Goal: Task Accomplishment & Management: Manage account settings

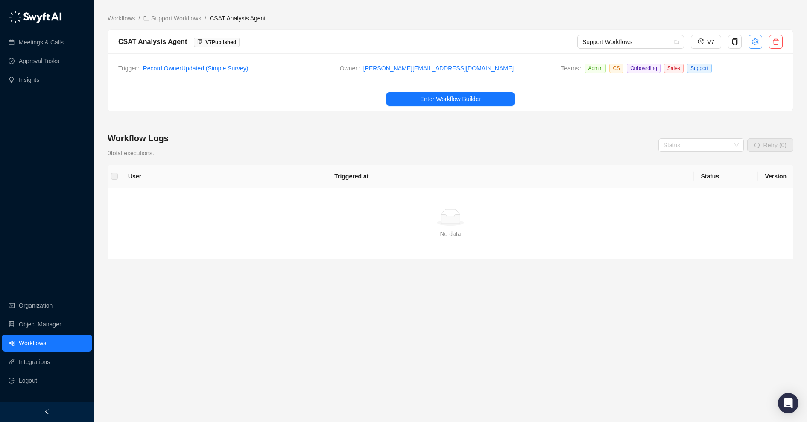
click at [756, 41] on icon "setting" at bounding box center [755, 41] width 6 height 7
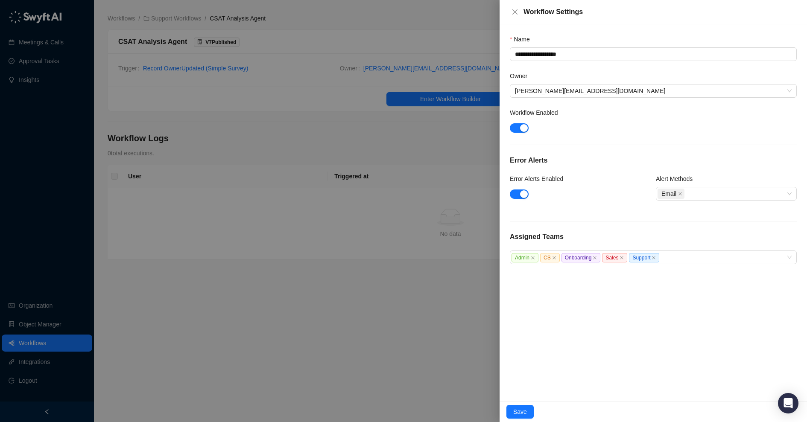
click at [385, 36] on div at bounding box center [403, 211] width 807 height 422
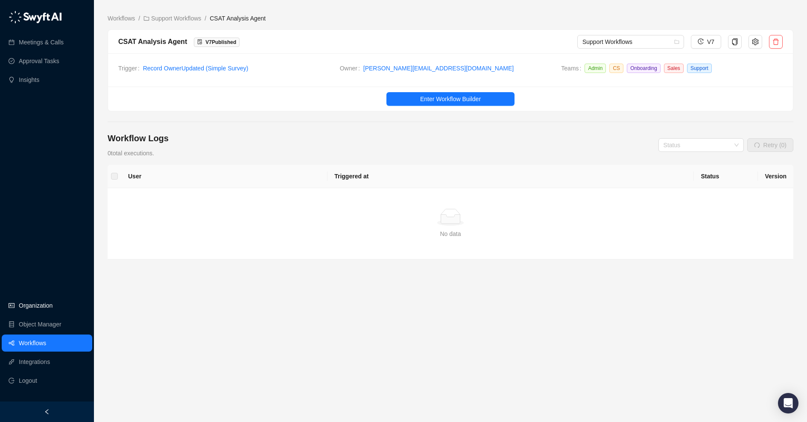
click at [38, 302] on link "Organization" at bounding box center [36, 305] width 34 height 17
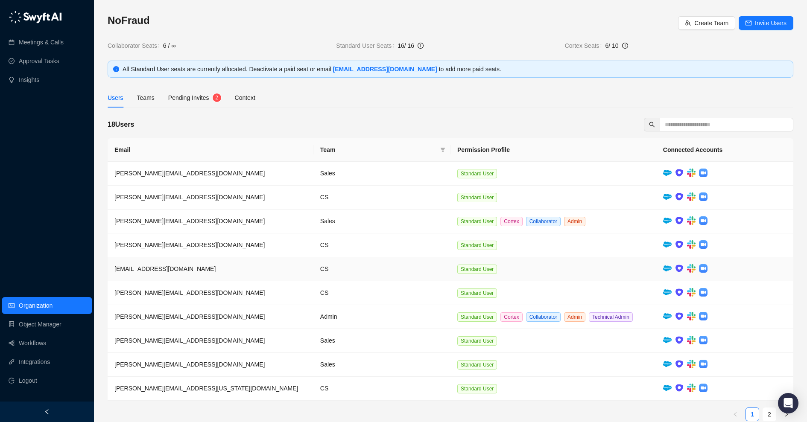
click at [182, 266] on span "customersuccess@nofraud.com" at bounding box center [164, 269] width 101 height 7
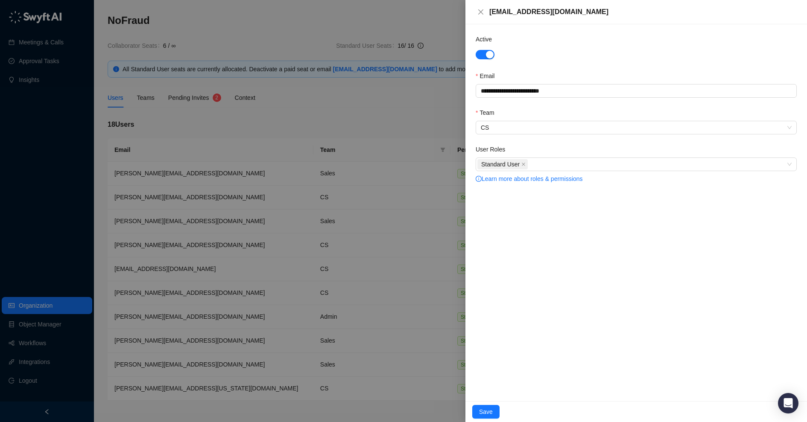
click at [308, 91] on div at bounding box center [403, 211] width 807 height 422
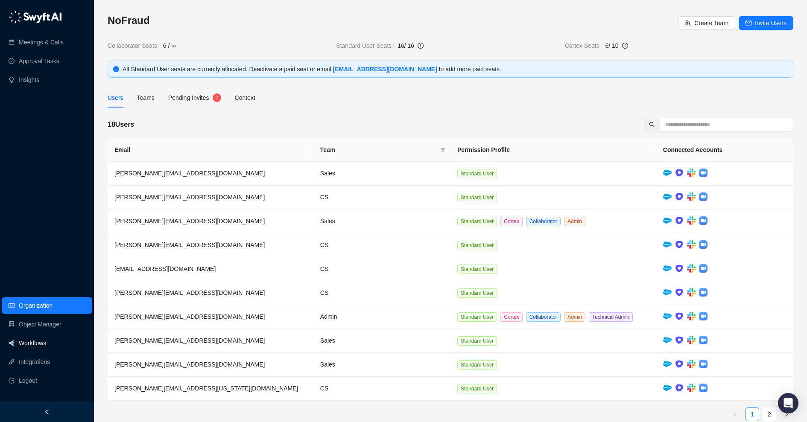
click at [46, 342] on link "Workflows" at bounding box center [32, 343] width 27 height 17
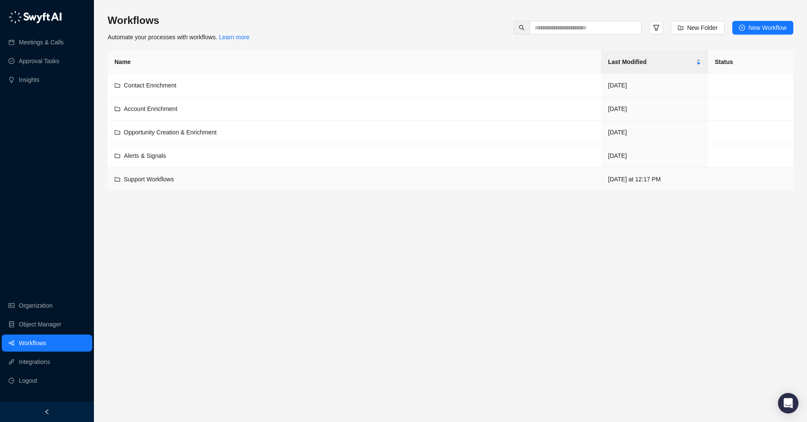
click at [203, 175] on div "Support Workflows" at bounding box center [354, 179] width 480 height 9
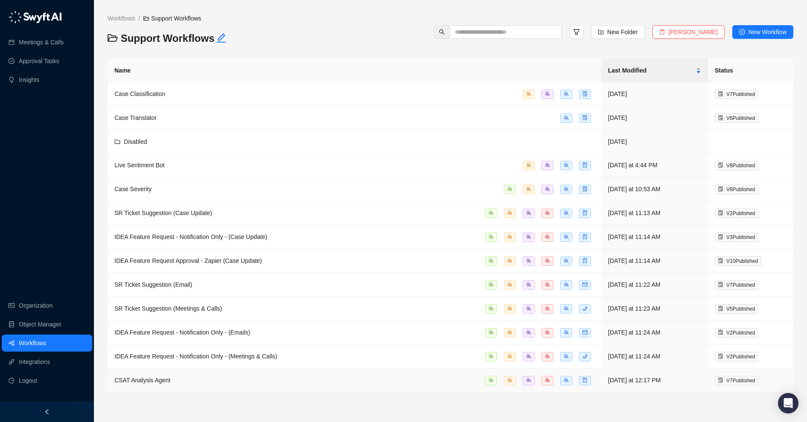
click at [163, 377] on span "CSAT Analysis Agent" at bounding box center [142, 380] width 56 height 7
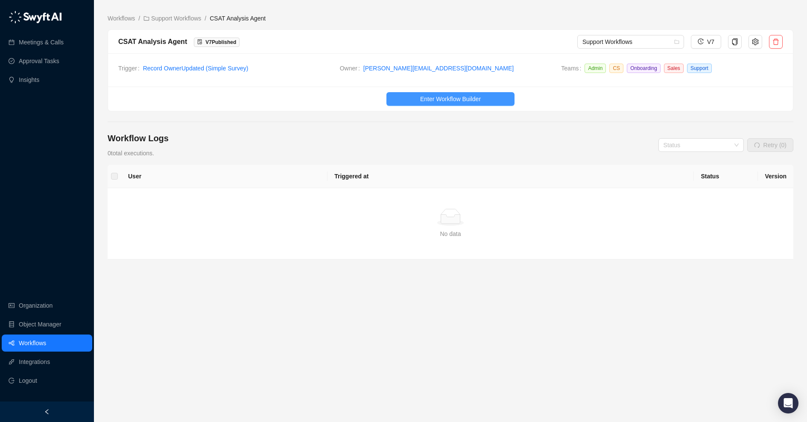
click at [420, 104] on button "Enter Workflow Builder" at bounding box center [450, 99] width 128 height 14
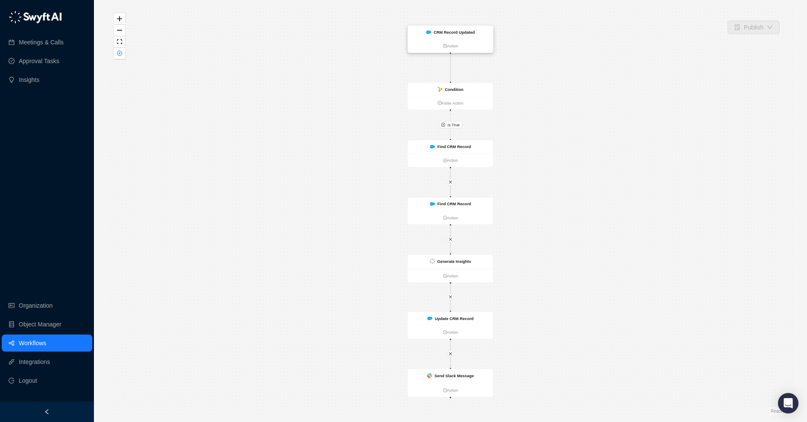
click at [447, 34] on strong "CRM Record Updated" at bounding box center [453, 32] width 41 height 5
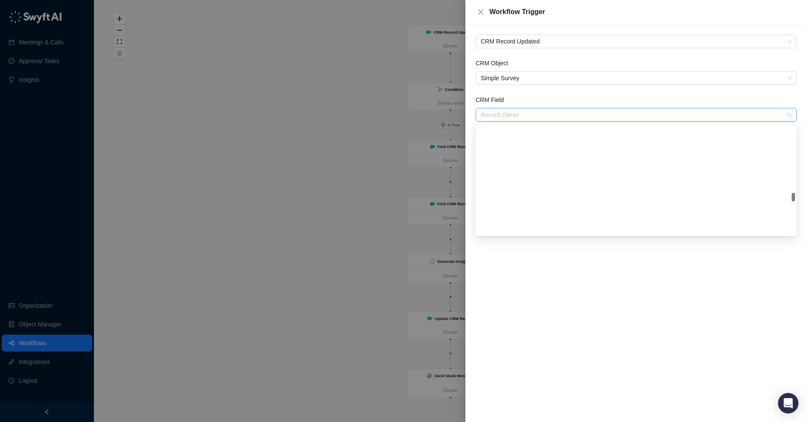
scroll to position [423, 0]
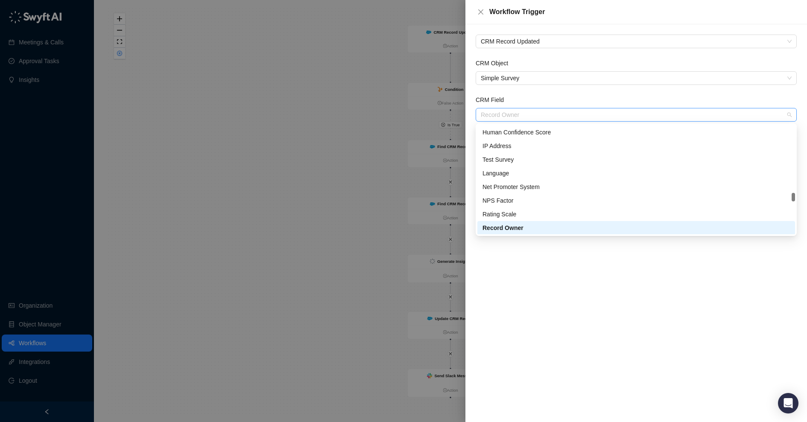
click at [519, 117] on span "Record Owner" at bounding box center [636, 114] width 311 height 13
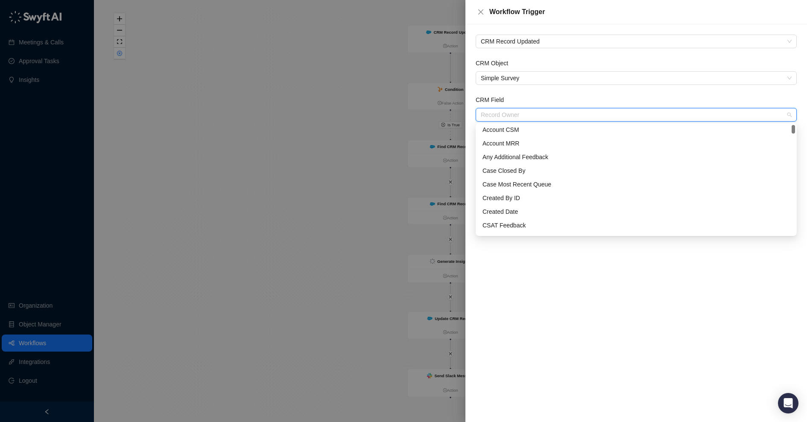
scroll to position [0, 0]
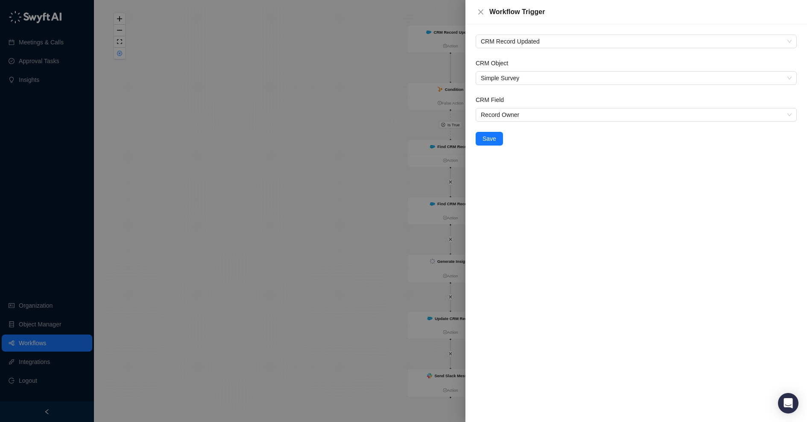
click at [540, 282] on div "CRM Record Updated CRM Object Simple Survey CRM Field Record Owner Save" at bounding box center [636, 223] width 342 height 398
click at [428, 214] on div at bounding box center [403, 211] width 807 height 422
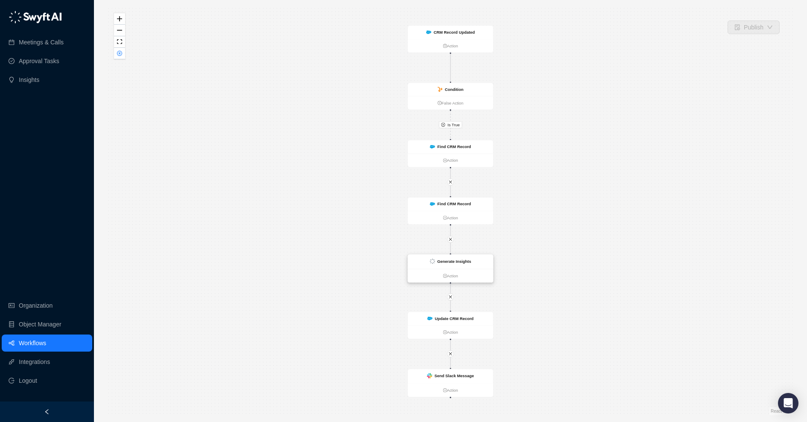
click at [464, 271] on ul "Action" at bounding box center [450, 276] width 85 height 14
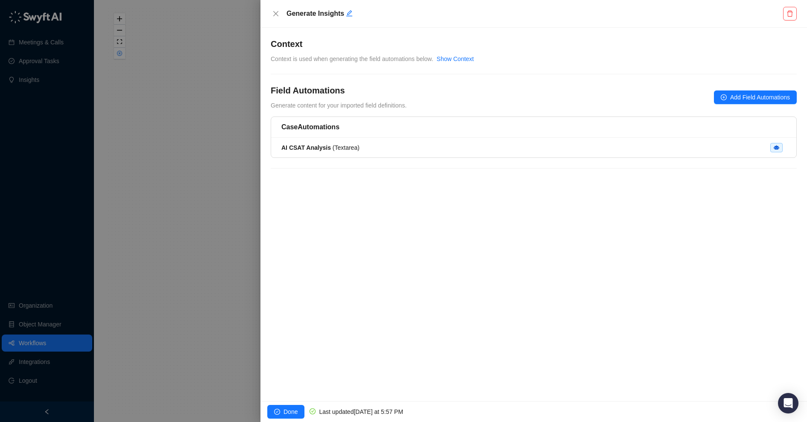
click at [448, 154] on li "AI CSAT Analysis ( Textarea )" at bounding box center [533, 148] width 525 height 20
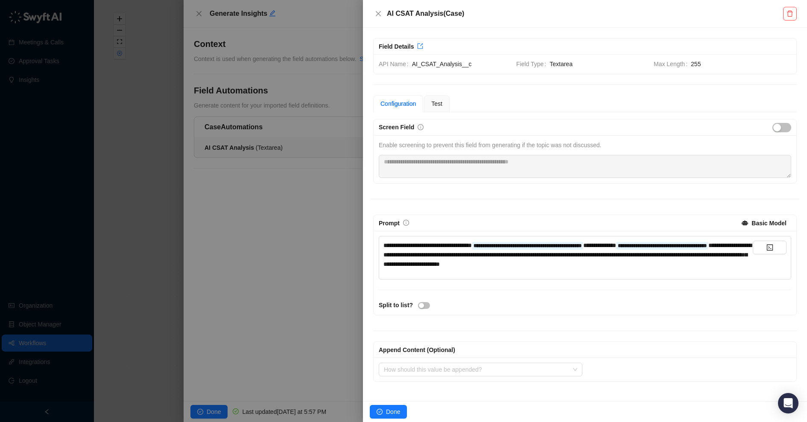
click at [505, 254] on span "**********" at bounding box center [567, 254] width 368 height 25
click at [616, 245] on span "**********" at bounding box center [599, 245] width 33 height 6
click at [767, 248] on icon "code" at bounding box center [769, 247] width 7 height 7
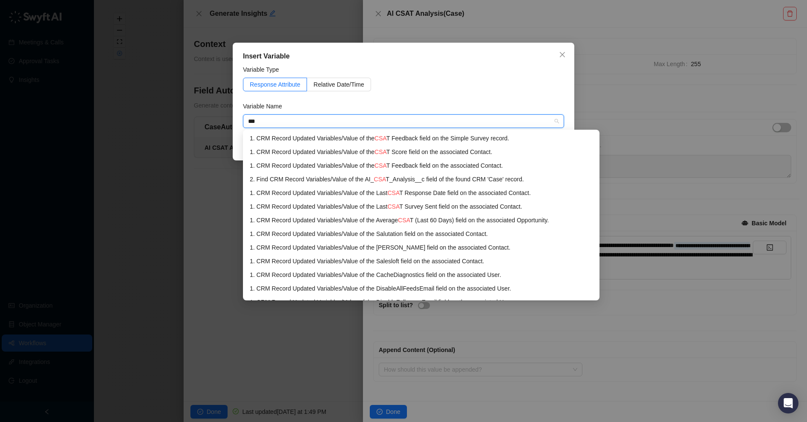
type input "****"
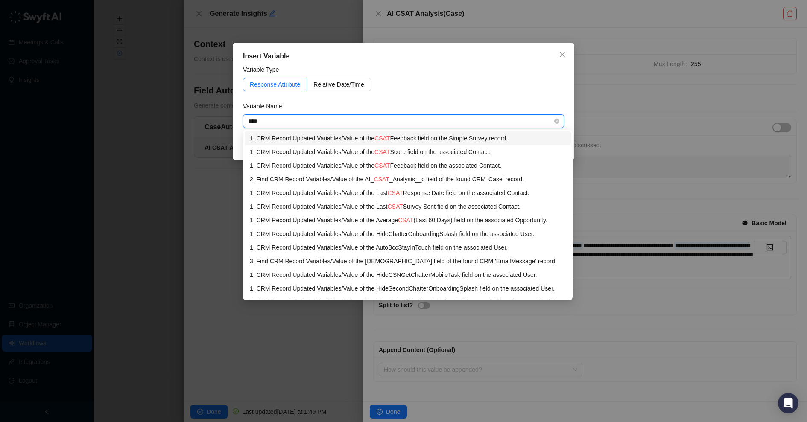
click at [499, 139] on div "1. CRM Record Updated Variables / Value of the CSAT Feedback field on the Simpl…" at bounding box center [408, 138] width 316 height 9
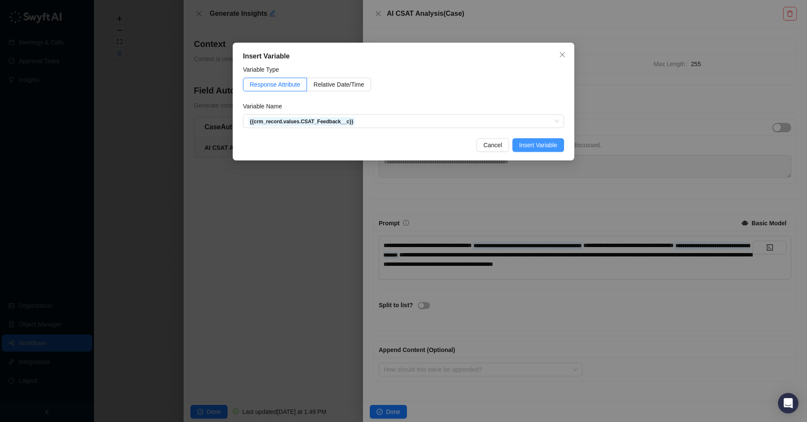
click at [534, 143] on span "Insert Variable" at bounding box center [538, 144] width 38 height 9
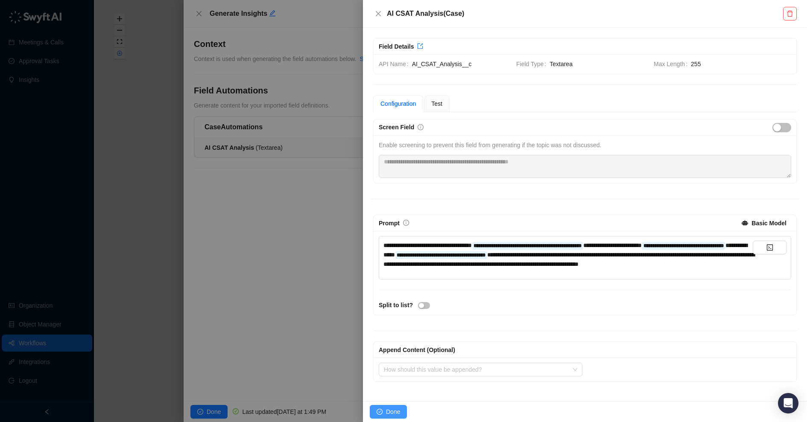
click at [390, 410] on span "Done" at bounding box center [393, 411] width 14 height 9
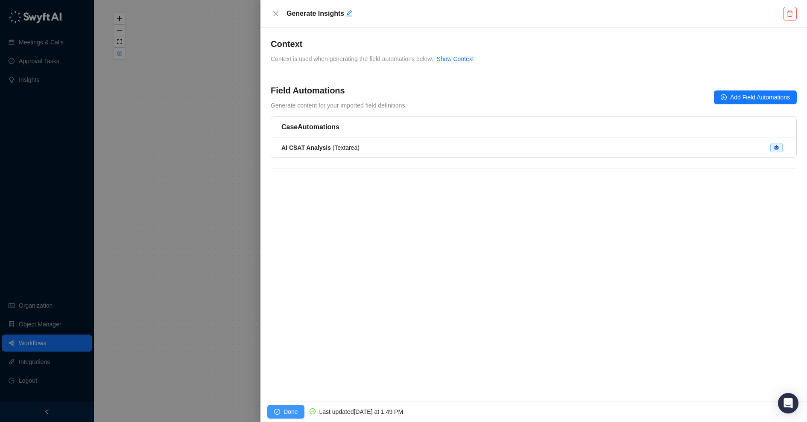
click at [292, 408] on span "Done" at bounding box center [290, 411] width 14 height 9
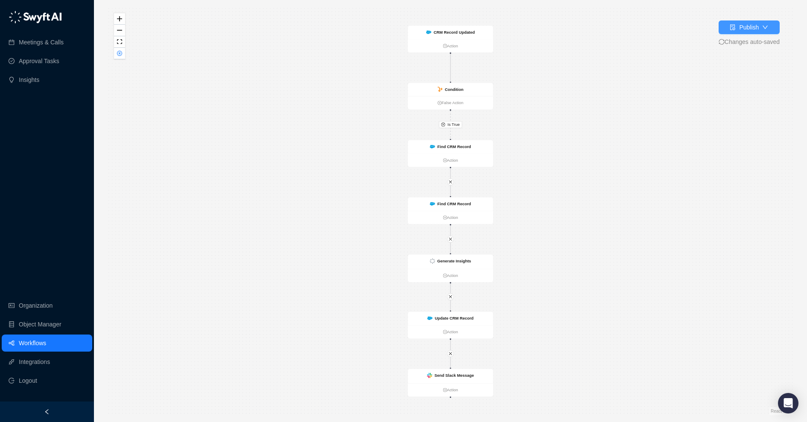
click at [755, 32] on div "Publish" at bounding box center [749, 27] width 20 height 9
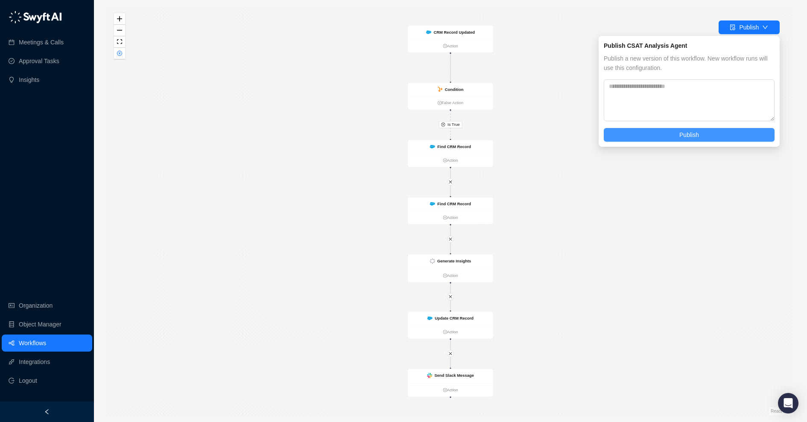
click at [684, 131] on span "Publish" at bounding box center [689, 134] width 20 height 9
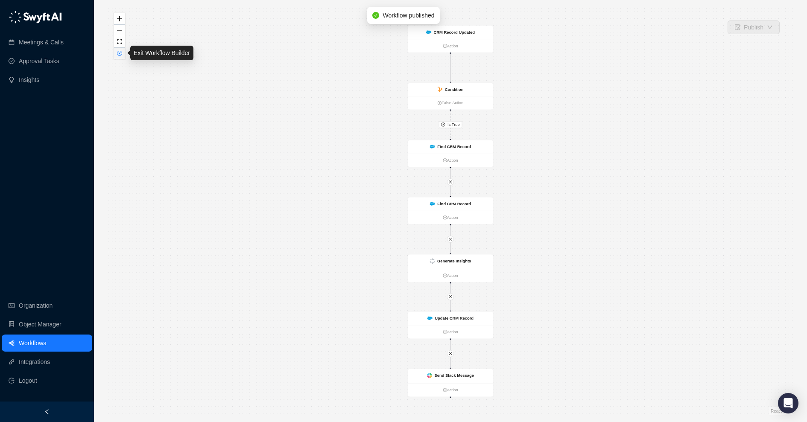
click at [118, 58] on button "button" at bounding box center [119, 54] width 11 height 12
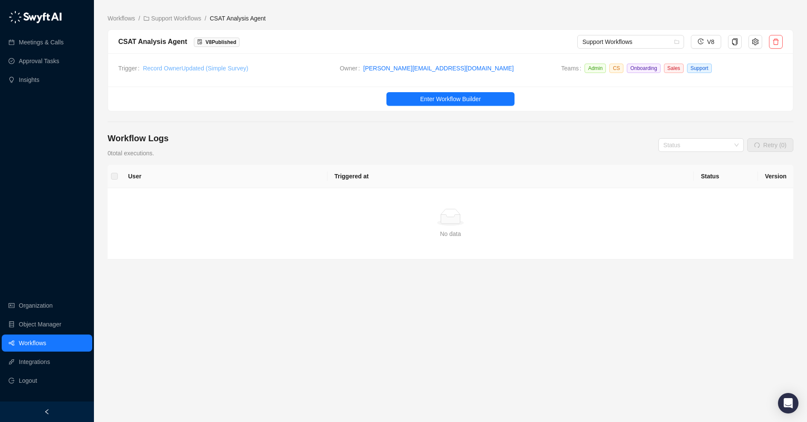
click at [212, 67] on link "Record Owner Updated ( Simple Survey )" at bounding box center [195, 68] width 105 height 7
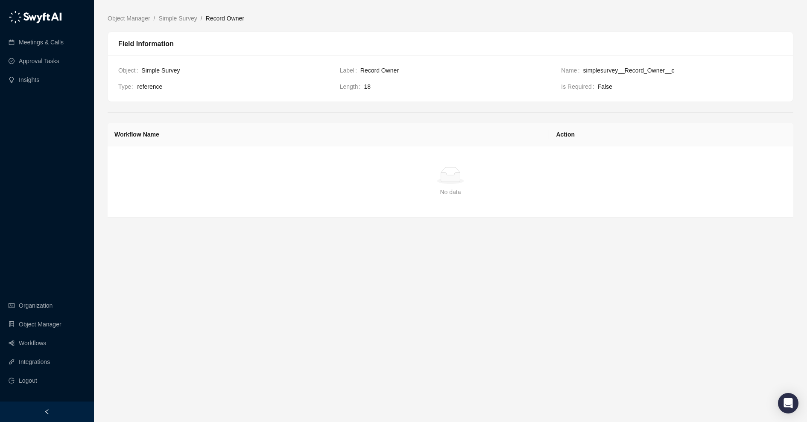
click at [447, 182] on ellipse at bounding box center [450, 181] width 26 height 6
click at [180, 17] on link "Simple Survey" at bounding box center [178, 18] width 42 height 9
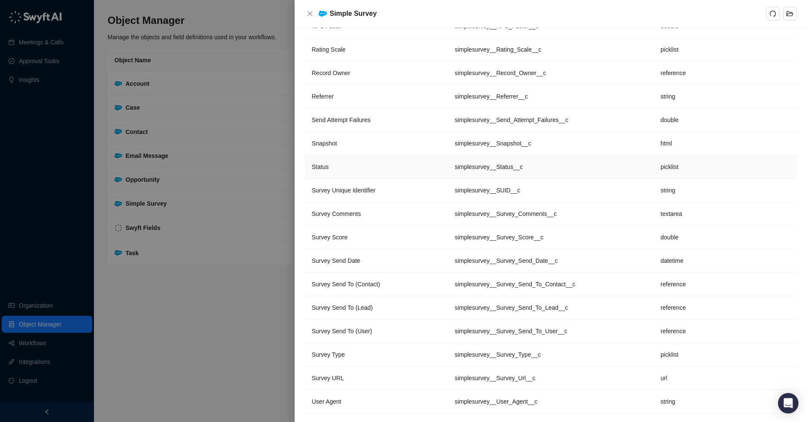
scroll to position [875, 0]
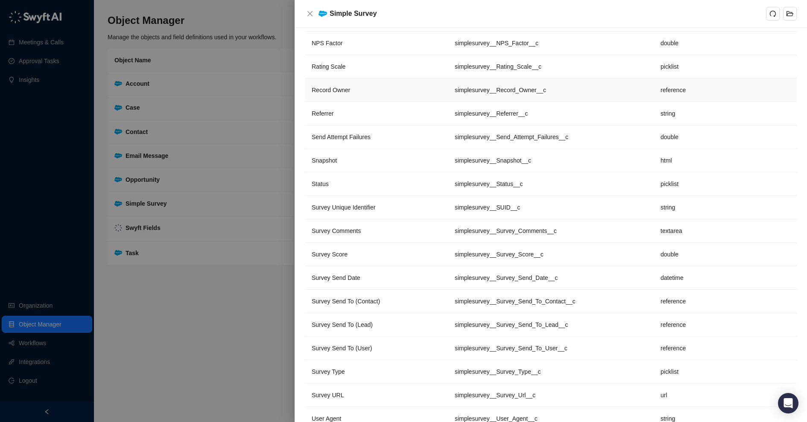
click at [405, 88] on td "Record Owner" at bounding box center [376, 90] width 143 height 23
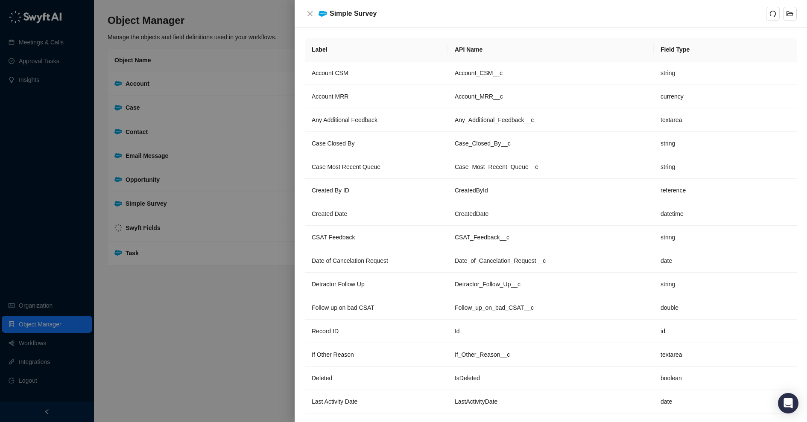
click at [273, 231] on div at bounding box center [403, 211] width 807 height 422
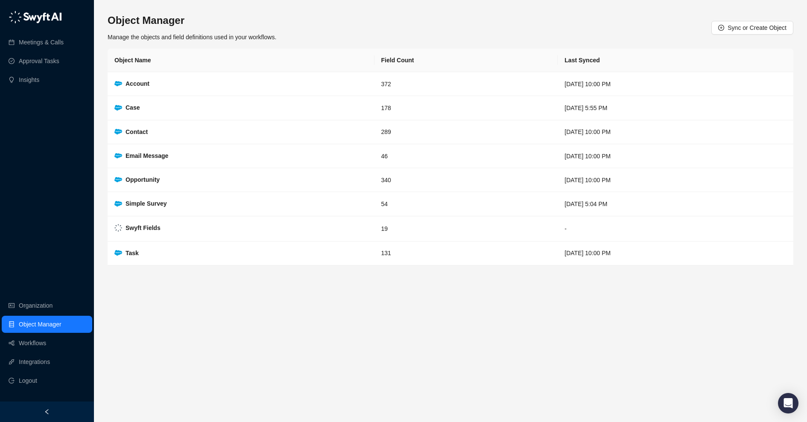
click at [58, 322] on link "Object Manager" at bounding box center [40, 324] width 43 height 17
click at [46, 351] on link "Workflows" at bounding box center [32, 343] width 27 height 17
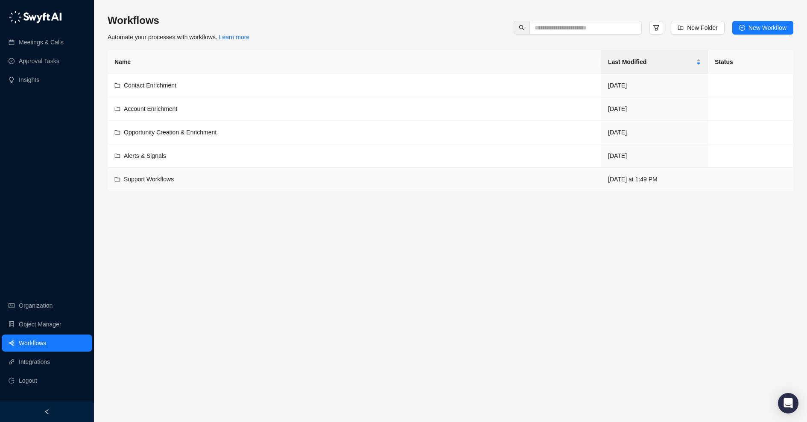
click at [222, 180] on div "Support Workflows" at bounding box center [354, 179] width 480 height 9
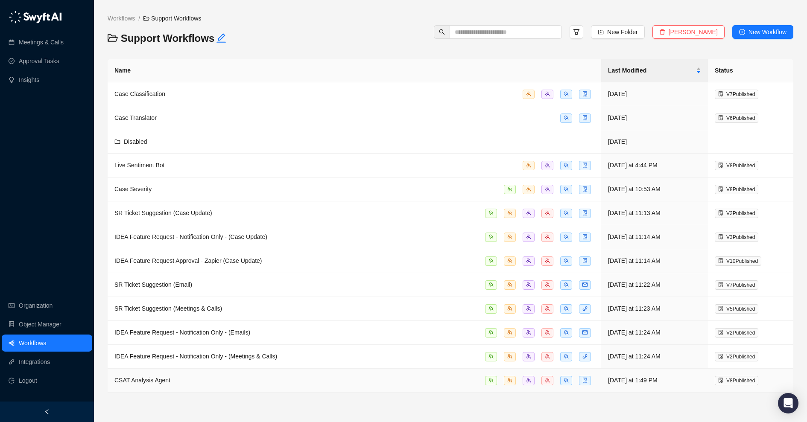
click at [185, 376] on div "CSAT Analysis Agent" at bounding box center [354, 381] width 480 height 10
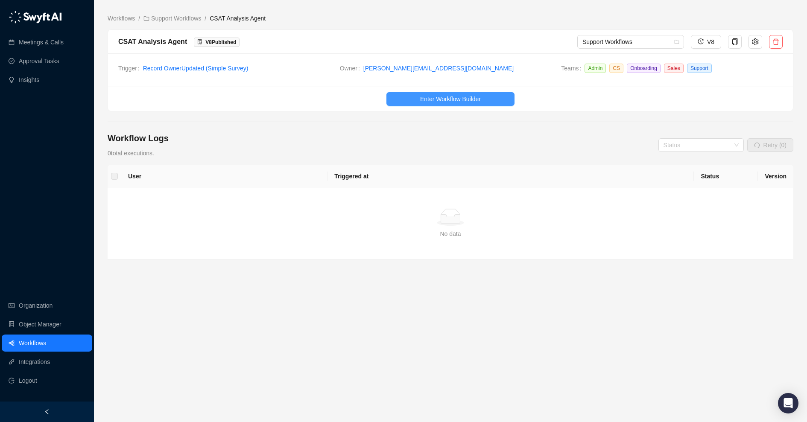
click at [418, 96] on button "Enter Workflow Builder" at bounding box center [450, 99] width 128 height 14
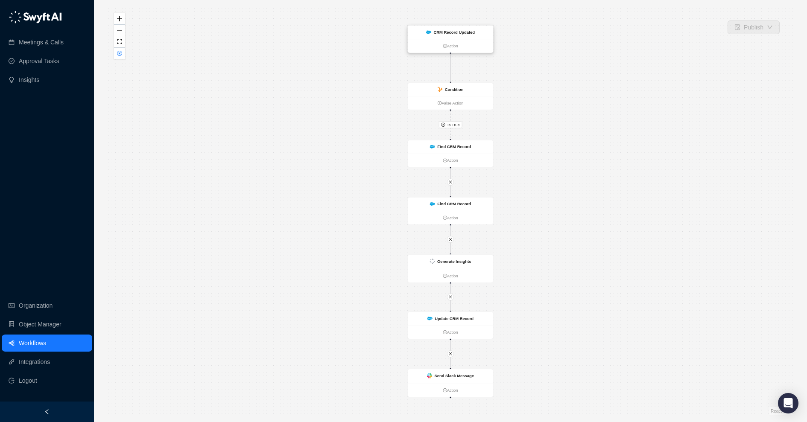
click at [448, 33] on strong "CRM Record Updated" at bounding box center [453, 32] width 41 height 5
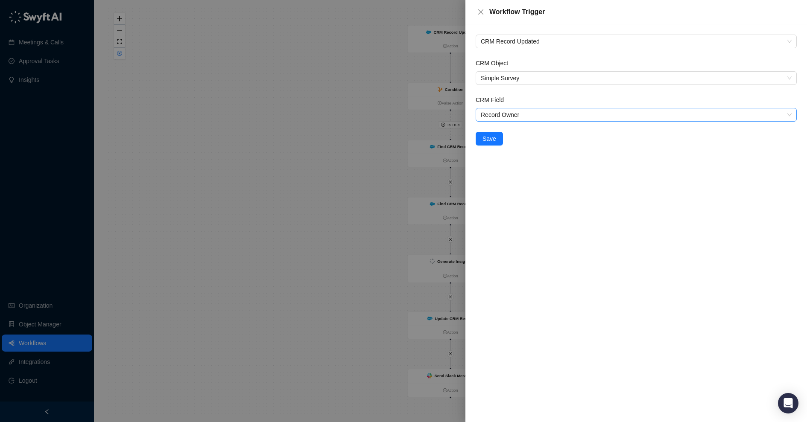
click at [507, 115] on span "Record Owner" at bounding box center [636, 114] width 311 height 13
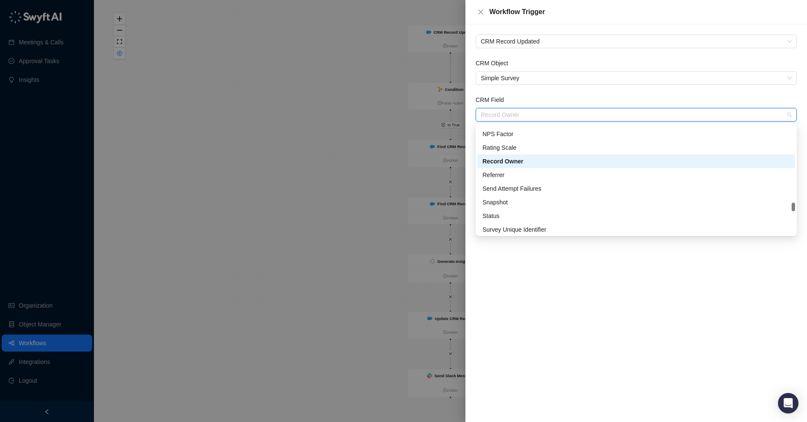
scroll to position [507, 0]
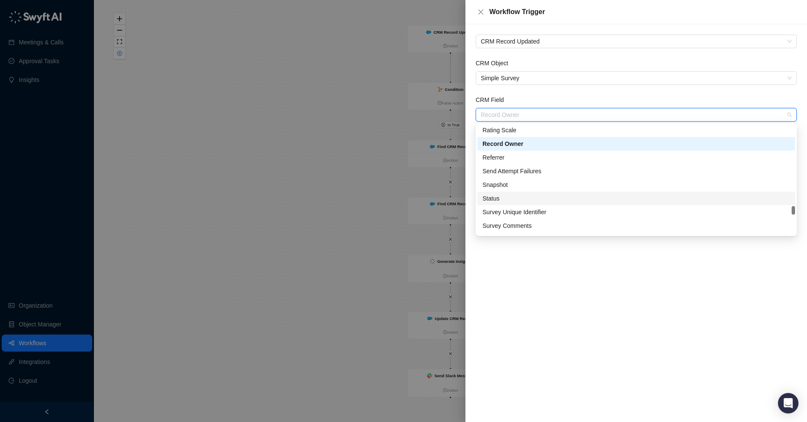
click at [503, 196] on div "Status" at bounding box center [635, 198] width 307 height 9
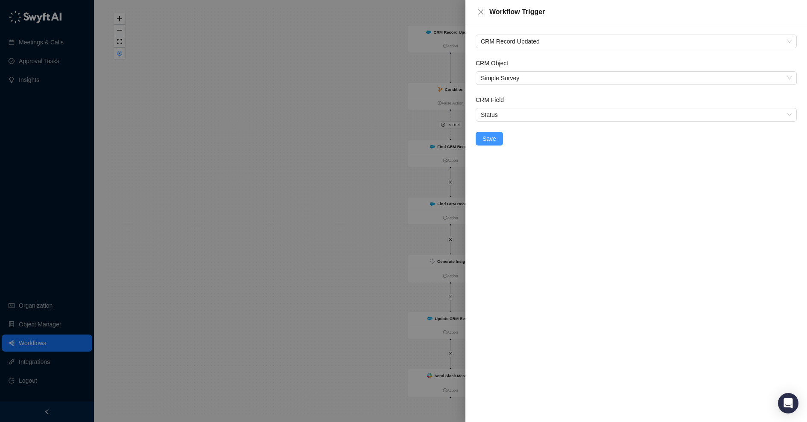
click at [492, 138] on span "Save" at bounding box center [489, 138] width 14 height 9
click at [485, 140] on span "Save" at bounding box center [489, 138] width 14 height 9
click at [508, 109] on span "Status" at bounding box center [636, 114] width 311 height 13
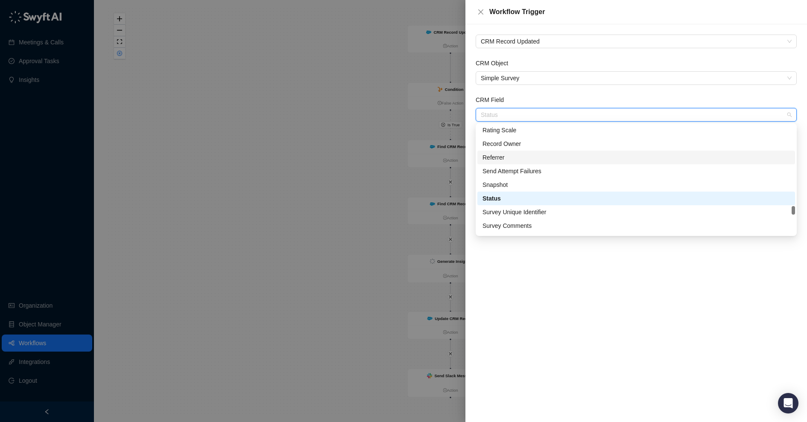
click at [502, 155] on div "Referrer" at bounding box center [635, 157] width 307 height 9
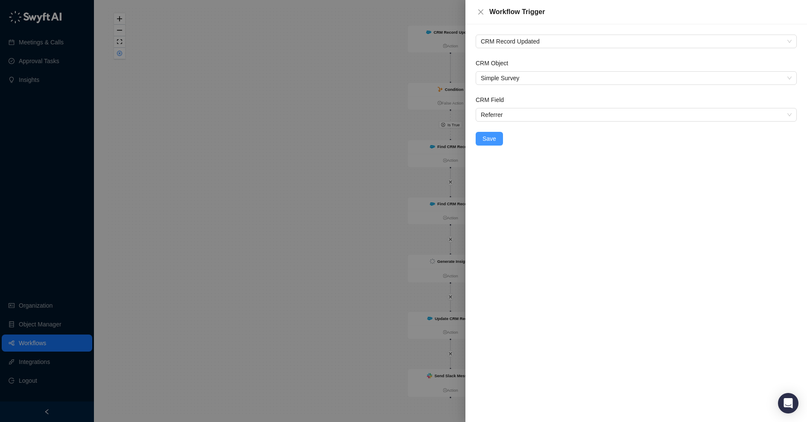
click at [497, 134] on button "Save" at bounding box center [489, 139] width 27 height 14
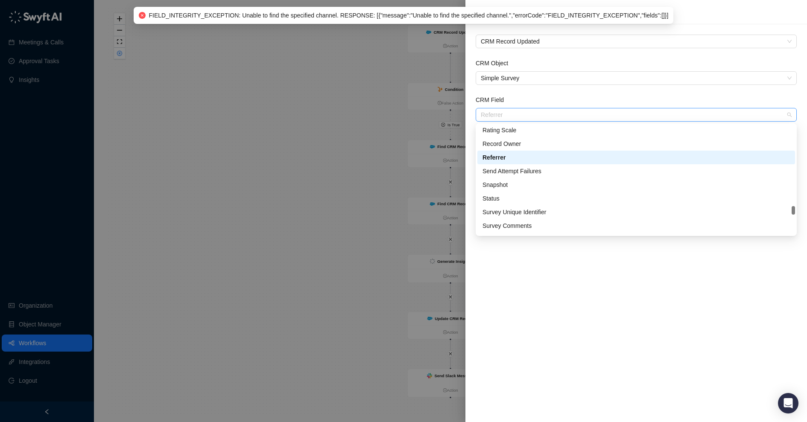
click at [513, 114] on span "Referrer" at bounding box center [636, 114] width 311 height 13
click at [507, 145] on div "Record Owner" at bounding box center [635, 143] width 307 height 9
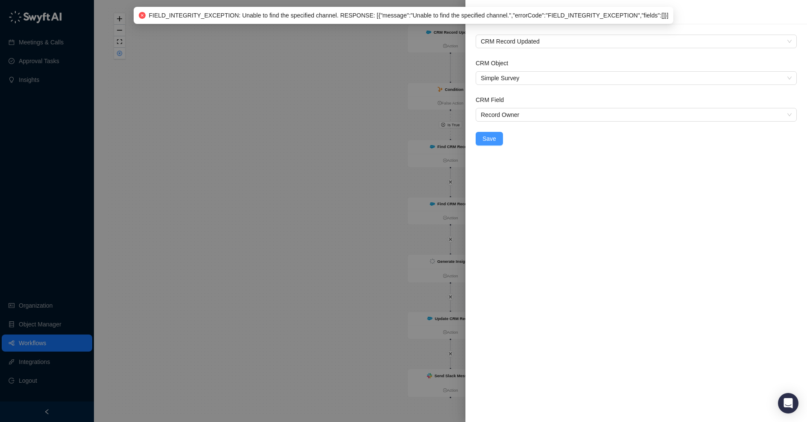
click at [498, 137] on button "Save" at bounding box center [489, 139] width 27 height 14
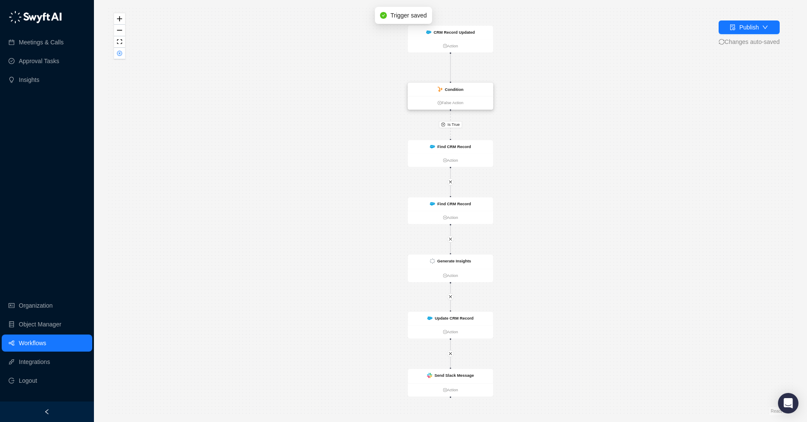
click at [475, 91] on div "Condition" at bounding box center [450, 89] width 85 height 13
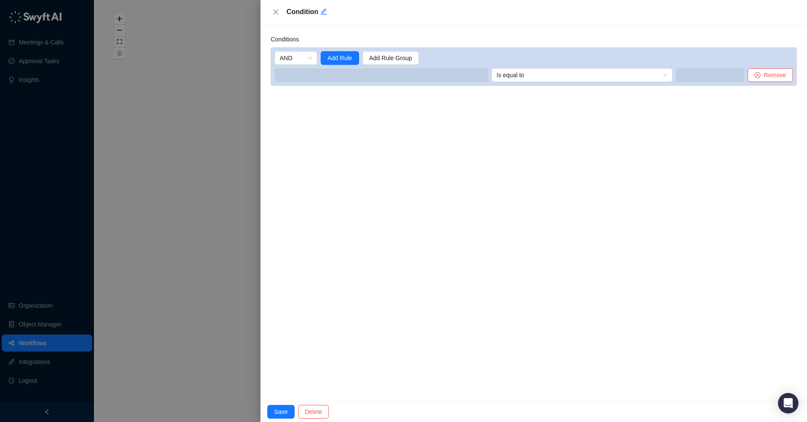
click at [241, 196] on div at bounding box center [403, 211] width 807 height 422
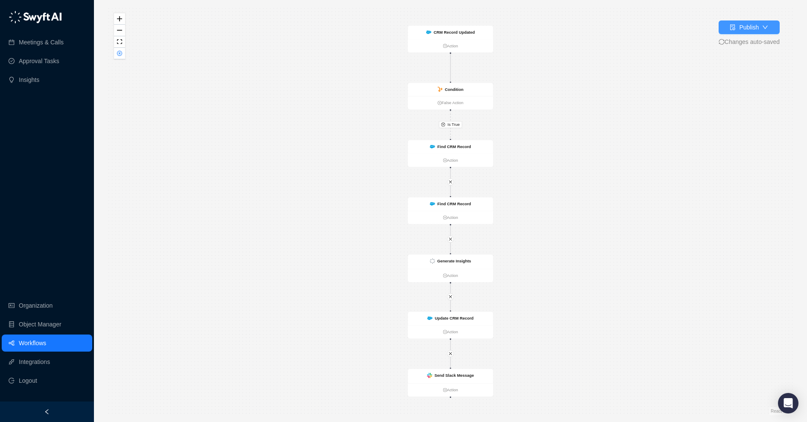
click at [735, 28] on div "Publish" at bounding box center [744, 27] width 29 height 9
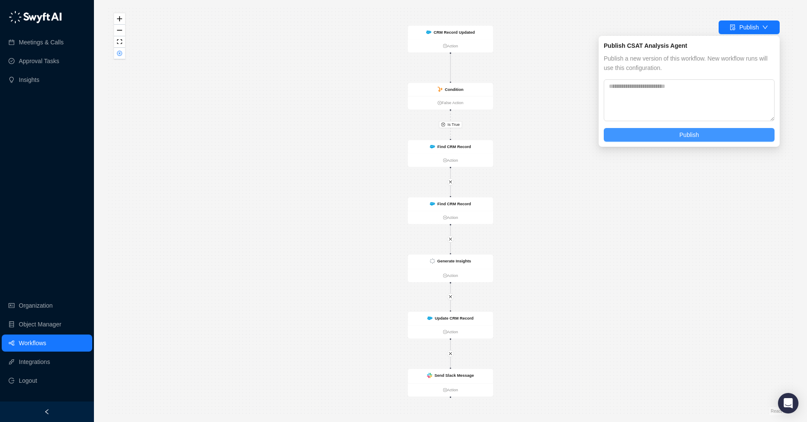
click at [661, 129] on button "Publish" at bounding box center [689, 135] width 171 height 14
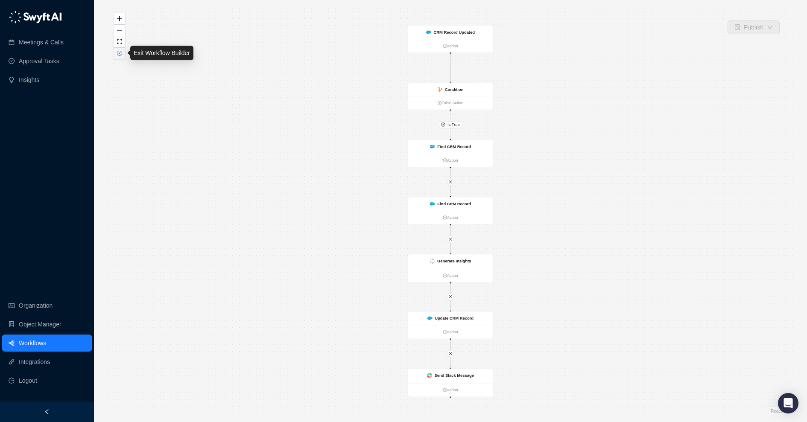
click at [120, 53] on icon "close-circle" at bounding box center [119, 53] width 4 height 4
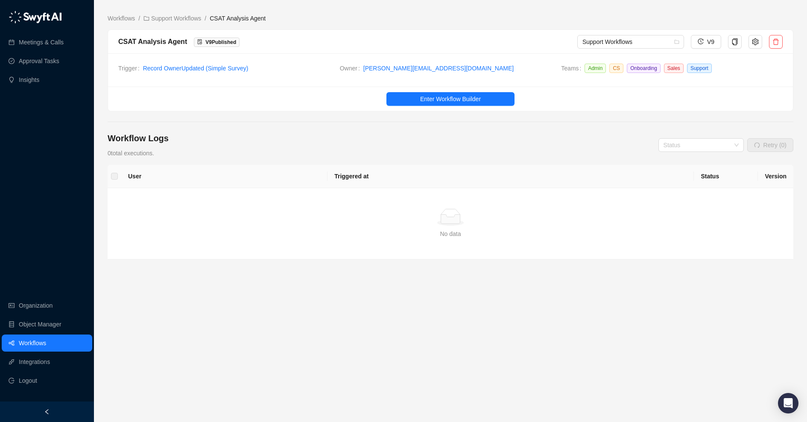
click at [479, 120] on main "Workflows / Support Workflows / CSAT Analysis Agent CSAT Analysis Agent V 9 Pub…" at bounding box center [451, 215] width 686 height 402
click at [425, 102] on span "Enter Workflow Builder" at bounding box center [450, 98] width 61 height 9
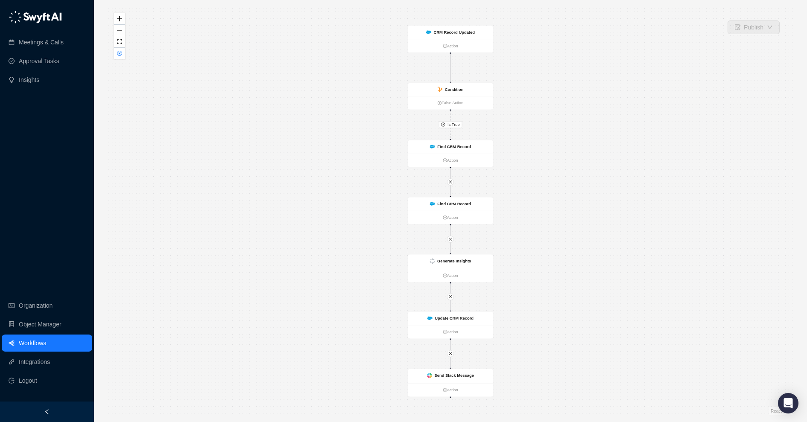
click at [475, 14] on div "Is True CRM Record Updated Action Condition False Action Find CRM Record Action…" at bounding box center [451, 211] width 686 height 409
click at [470, 33] on strong "CRM Record Updated" at bounding box center [453, 32] width 41 height 5
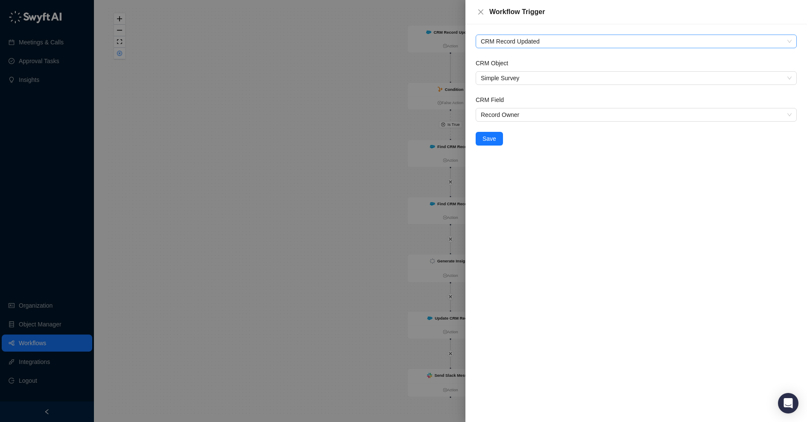
click at [570, 42] on span "CRM Record Updated" at bounding box center [636, 41] width 311 height 13
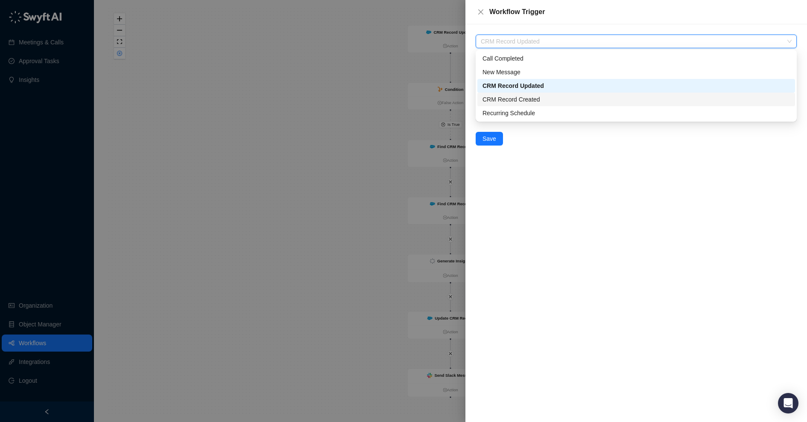
click at [524, 100] on div "CRM Record Created" at bounding box center [635, 99] width 307 height 9
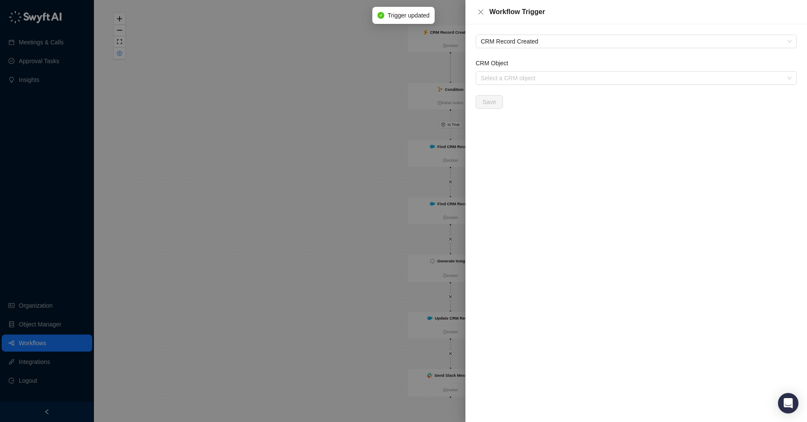
click at [517, 86] on form "CRM Object Select a CRM object Save" at bounding box center [636, 83] width 321 height 50
click at [517, 84] on input "CRM Object" at bounding box center [634, 78] width 306 height 13
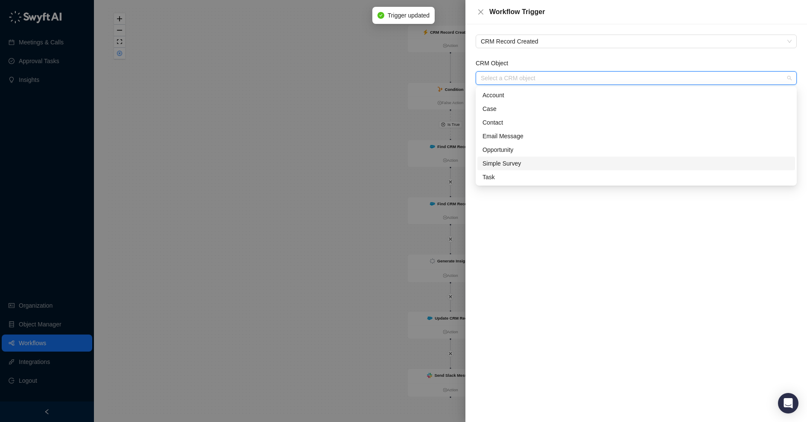
click at [506, 166] on div "Simple Survey" at bounding box center [635, 163] width 307 height 9
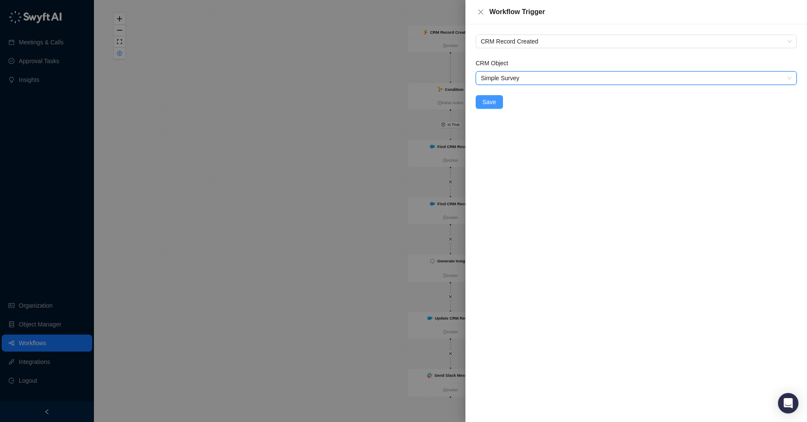
click at [488, 104] on span "Save" at bounding box center [489, 101] width 14 height 9
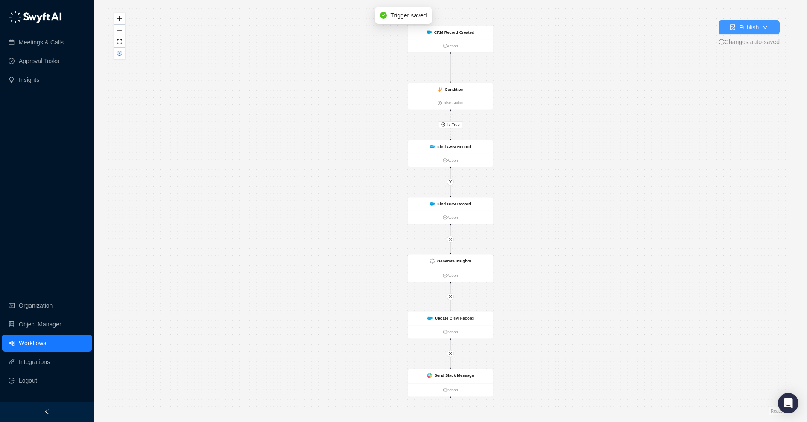
click at [747, 30] on div "Publish" at bounding box center [749, 27] width 20 height 9
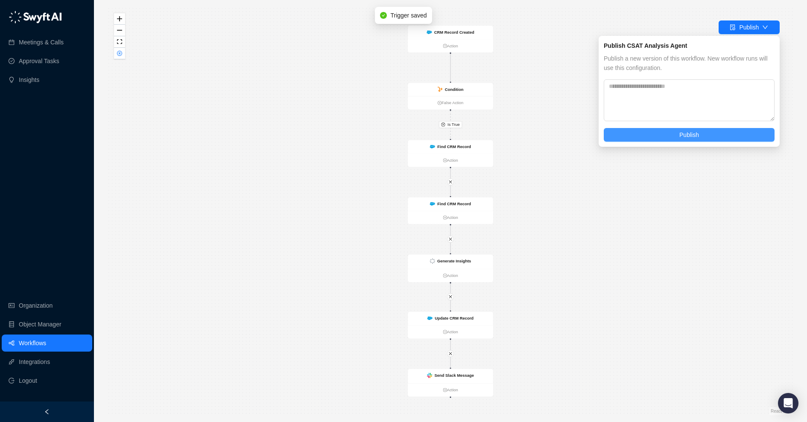
click at [667, 137] on button "Publish" at bounding box center [689, 135] width 171 height 14
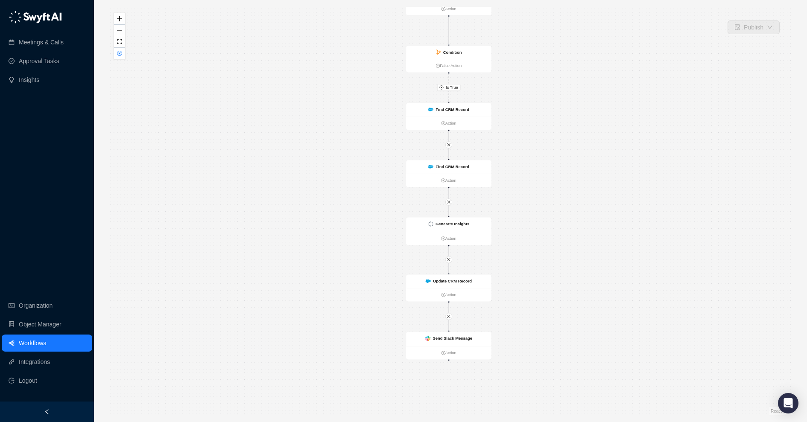
drag, startPoint x: 507, startPoint y: 279, endPoint x: 499, endPoint y: 223, distance: 56.9
click at [499, 223] on div "Is True CRM Record Created Action Condition False Action Find CRM Record Action…" at bounding box center [451, 211] width 686 height 409
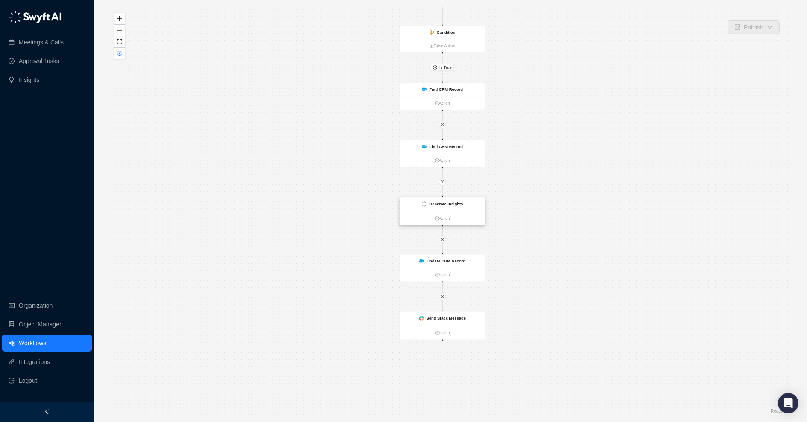
click at [476, 201] on div "Generate Insights" at bounding box center [442, 204] width 85 height 15
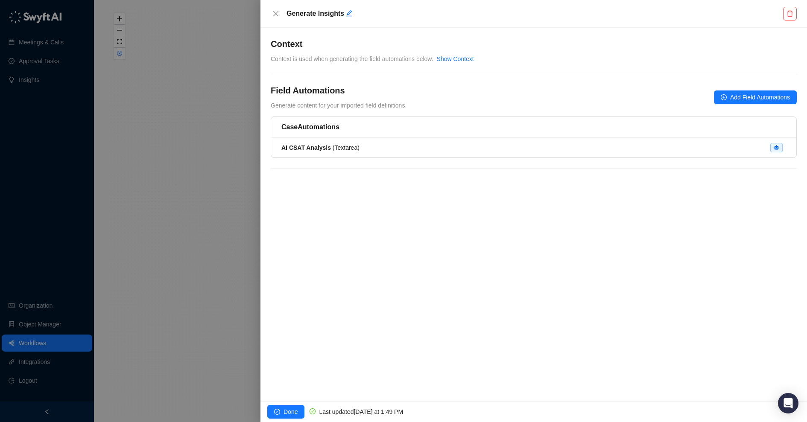
click at [484, 38] on h4 "Context" at bounding box center [534, 44] width 526 height 12
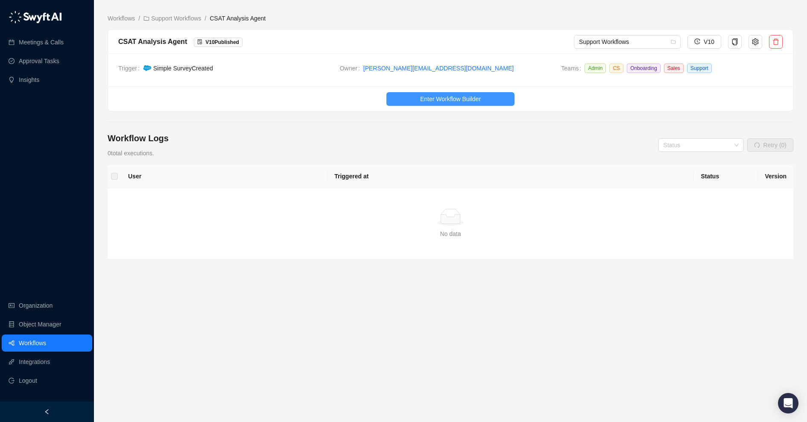
click at [440, 96] on span "Enter Workflow Builder" at bounding box center [450, 98] width 61 height 9
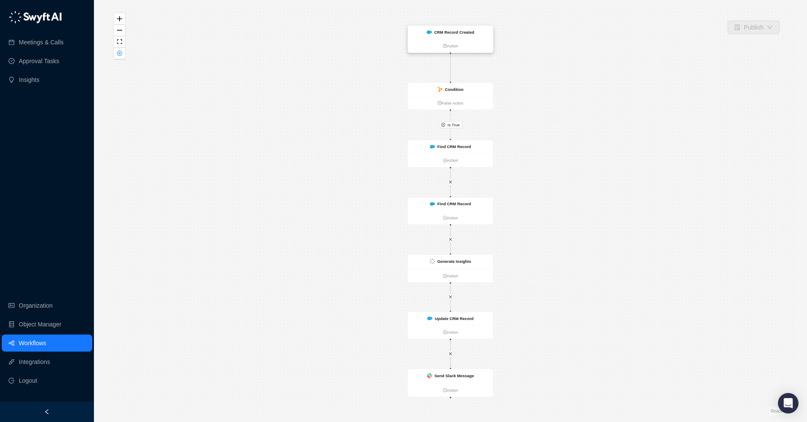
click at [479, 34] on div "CRM Record Created" at bounding box center [450, 33] width 85 height 14
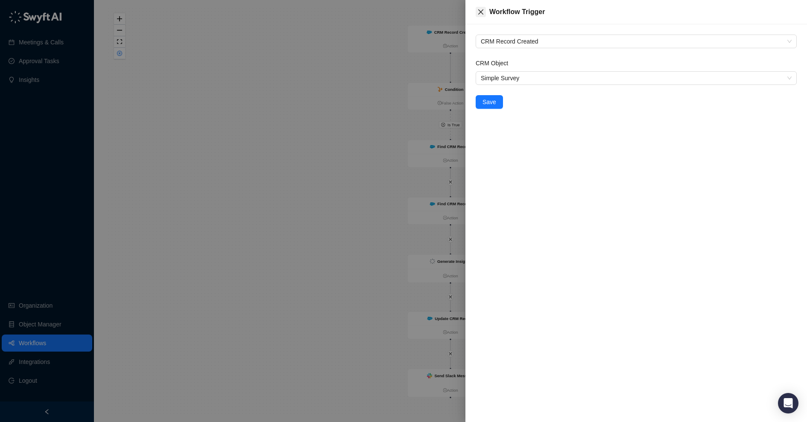
click at [480, 13] on icon "close" at bounding box center [480, 12] width 7 height 7
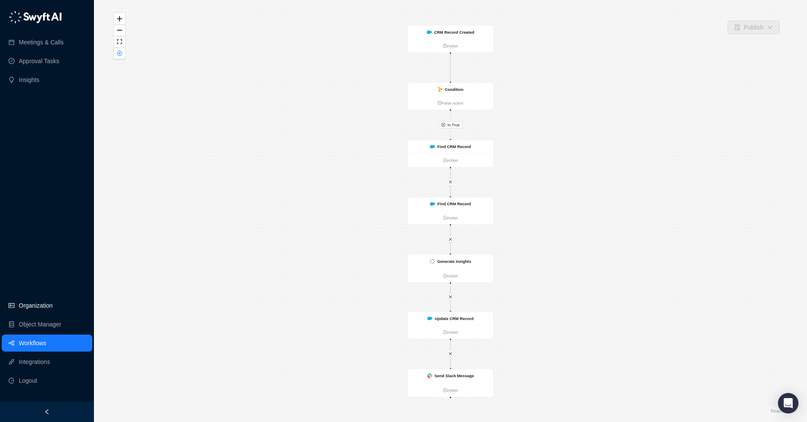
click at [26, 304] on link "Organization" at bounding box center [36, 305] width 34 height 17
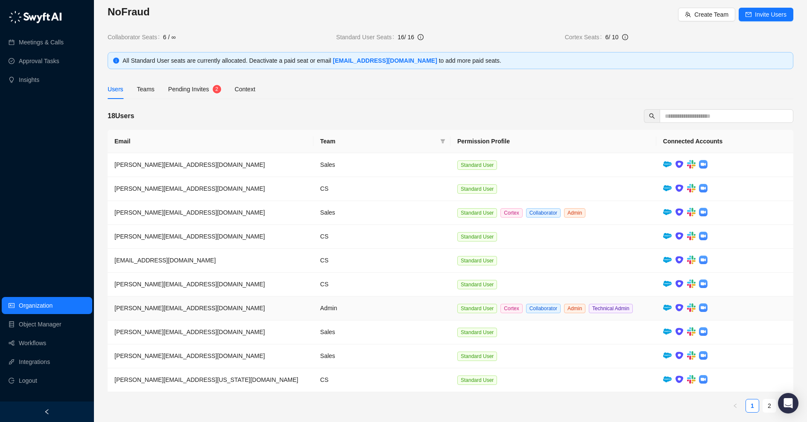
scroll to position [9, 0]
click at [769, 401] on link "2" at bounding box center [769, 405] width 13 height 13
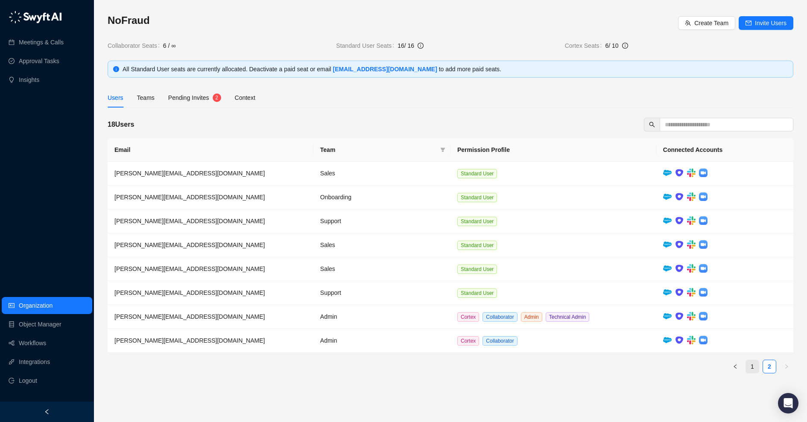
click at [751, 360] on link "1" at bounding box center [752, 366] width 13 height 13
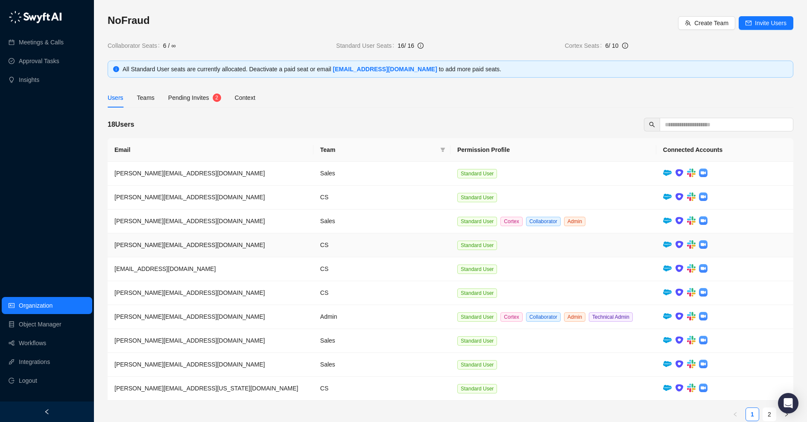
scroll to position [9, 0]
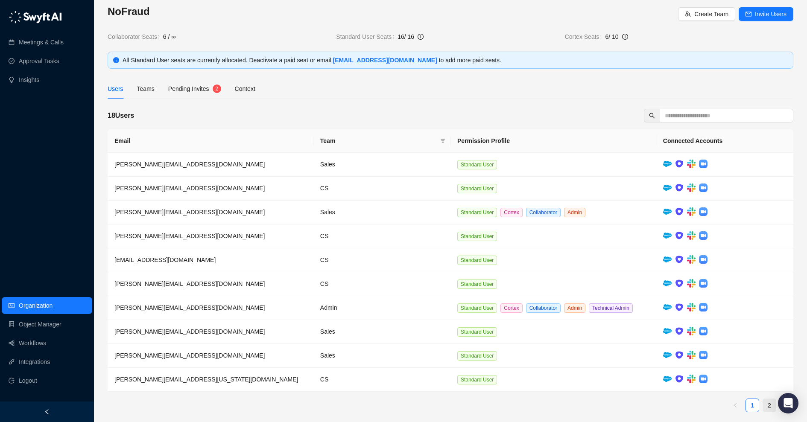
click at [769, 404] on link "2" at bounding box center [769, 405] width 13 height 13
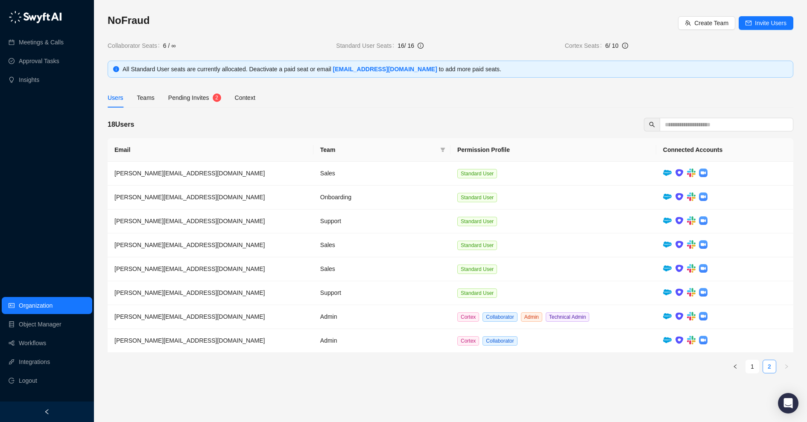
scroll to position [0, 0]
click at [750, 368] on link "1" at bounding box center [752, 366] width 13 height 13
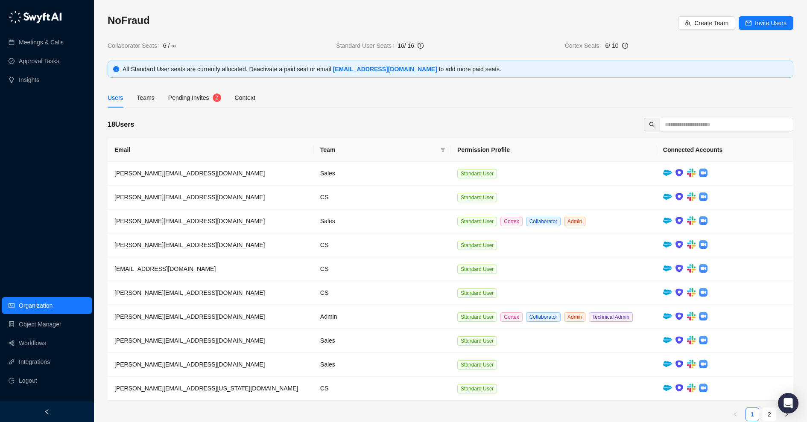
click at [343, 106] on div "Users Teams Pending Invites 2 Context" at bounding box center [451, 98] width 686 height 20
click at [359, 109] on div "NoFraud Create Team Invite Users Collaborator Seats 6 / ∞ Standard User Seats 1…" at bounding box center [451, 221] width 686 height 415
click at [187, 93] on div "Pending Invites" at bounding box center [188, 97] width 41 height 9
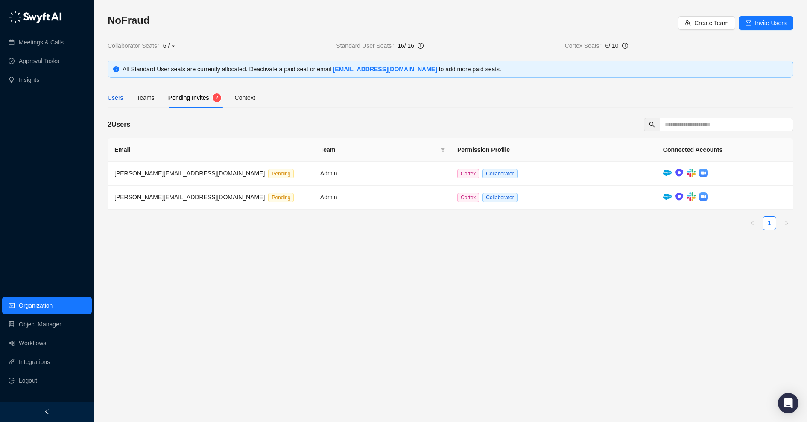
click at [120, 98] on div "Users" at bounding box center [116, 97] width 16 height 9
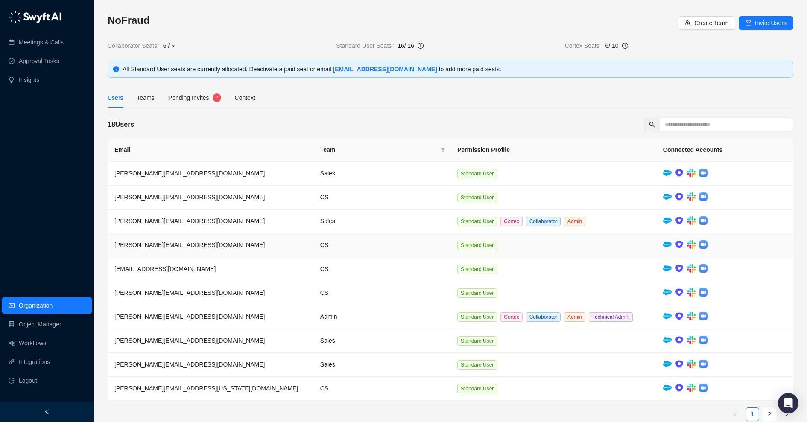
scroll to position [9, 0]
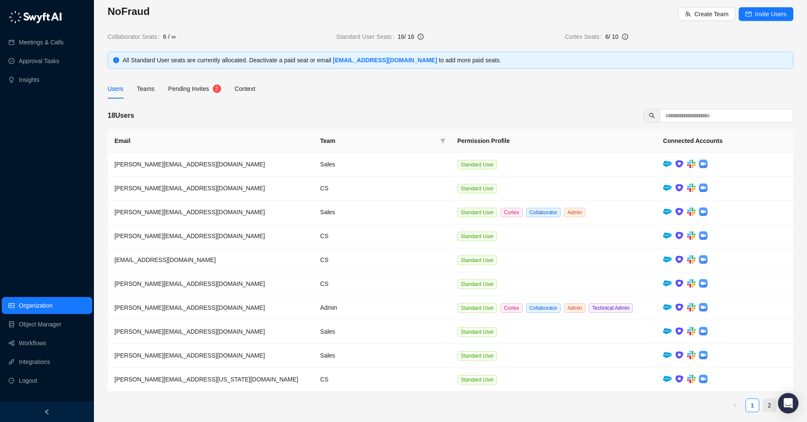
click at [768, 399] on link "2" at bounding box center [769, 405] width 13 height 13
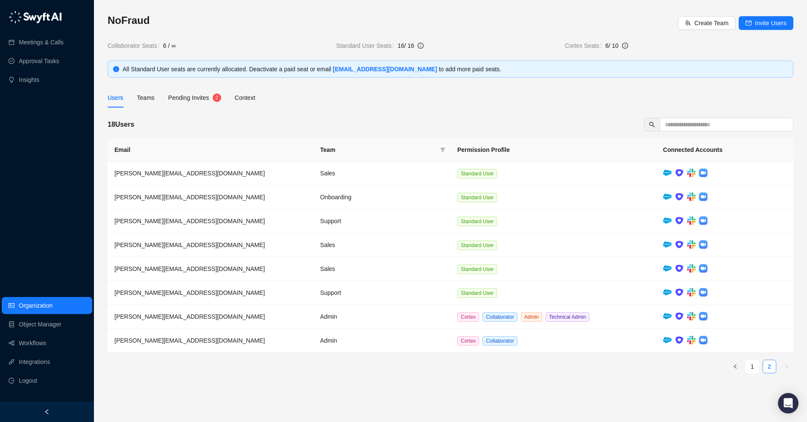
scroll to position [0, 0]
click at [752, 366] on link "1" at bounding box center [752, 366] width 13 height 13
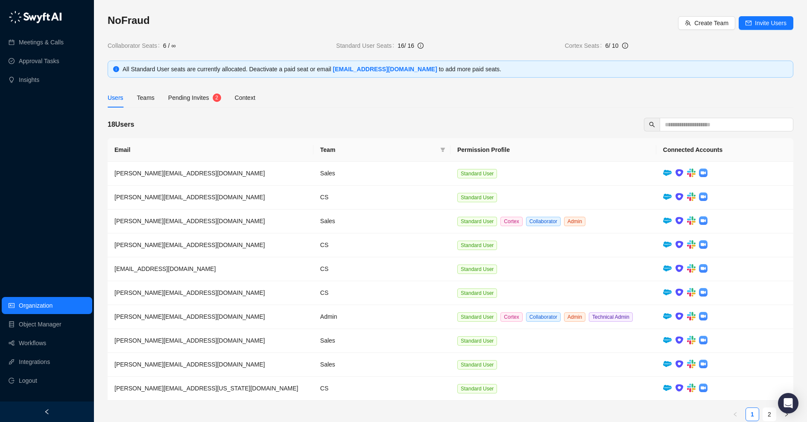
click at [467, 122] on div "18 Users" at bounding box center [451, 125] width 686 height 14
drag, startPoint x: 108, startPoint y: 124, endPoint x: 176, endPoint y: 123, distance: 68.3
click at [177, 123] on div "18 Users" at bounding box center [451, 125] width 686 height 14
drag, startPoint x: 400, startPoint y: 41, endPoint x: 432, endPoint y: 40, distance: 32.0
click at [433, 40] on div "NoFraud Create Team Invite Users Collaborator Seats 6 / ∞ Standard User Seats 1…" at bounding box center [451, 32] width 686 height 37
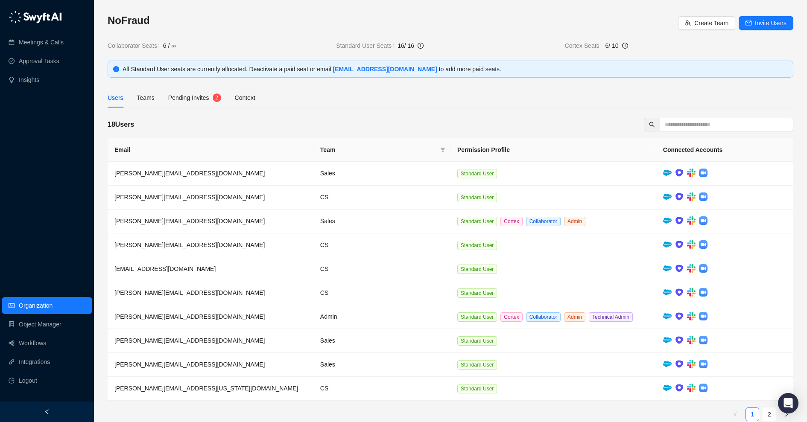
click at [432, 45] on span "16 / 16" at bounding box center [477, 45] width 160 height 9
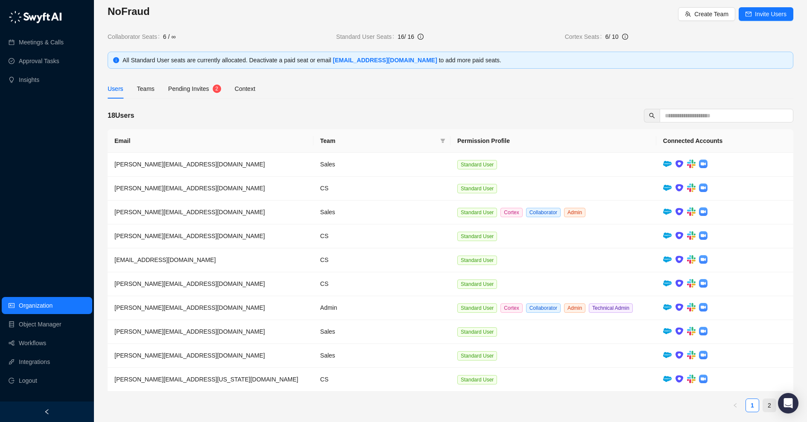
click at [771, 400] on link "2" at bounding box center [769, 405] width 13 height 13
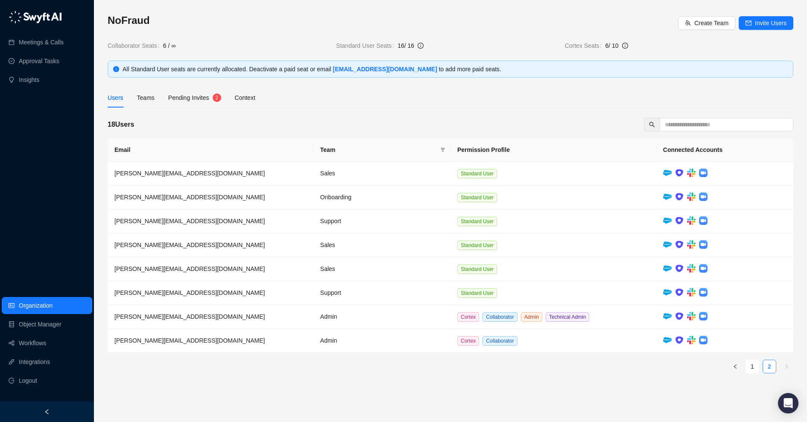
scroll to position [0, 0]
click at [144, 100] on div "Teams" at bounding box center [146, 97] width 18 height 9
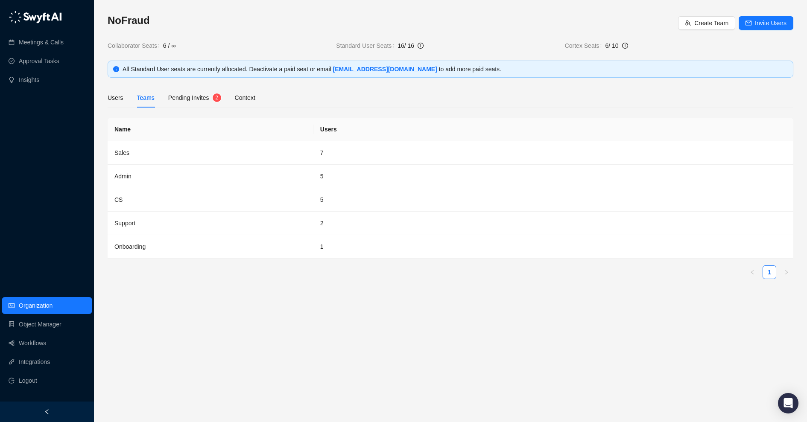
click at [126, 99] on div "Users Teams Pending Invites 2 Context" at bounding box center [182, 98] width 148 height 20
click at [123, 100] on div "Users" at bounding box center [116, 97] width 16 height 9
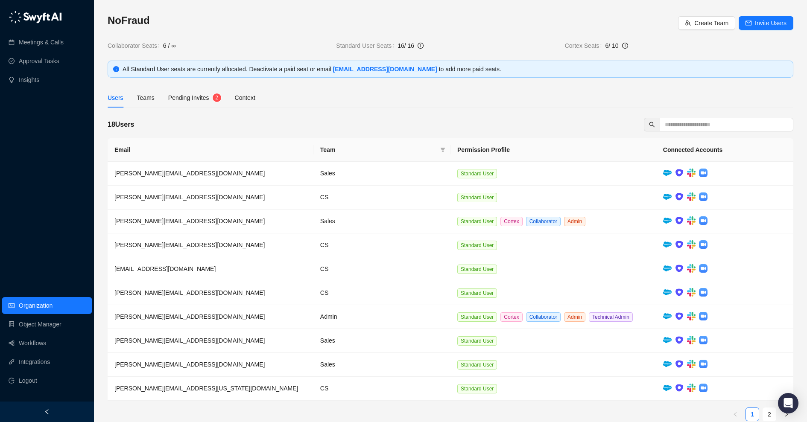
click at [196, 100] on span "Pending Invites" at bounding box center [188, 97] width 41 height 7
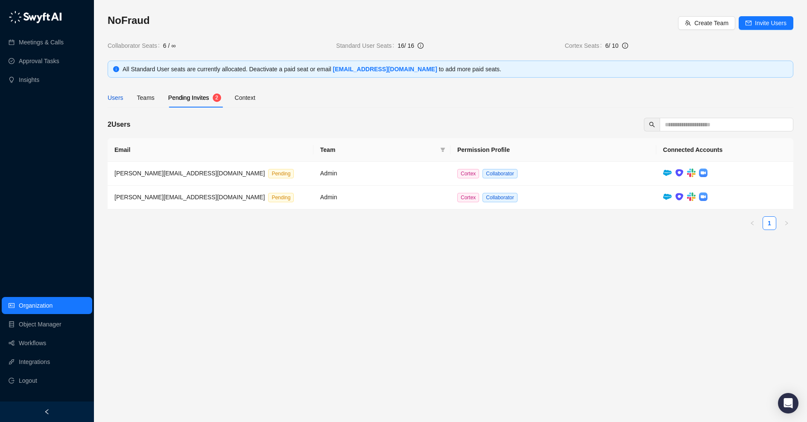
click at [118, 99] on div "Users" at bounding box center [116, 97] width 16 height 9
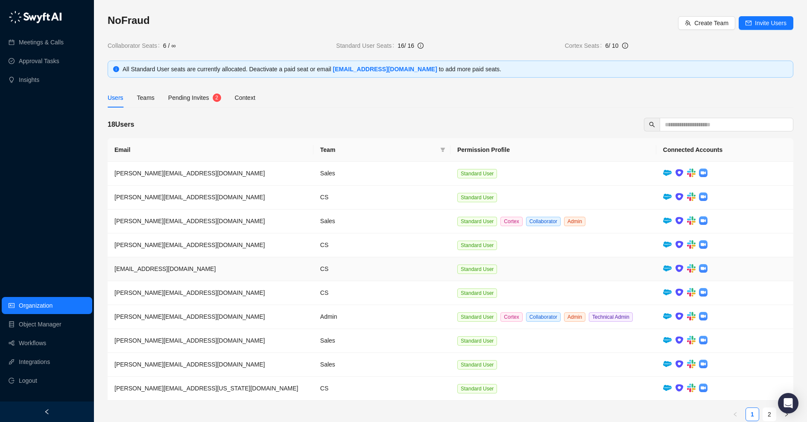
scroll to position [9, 0]
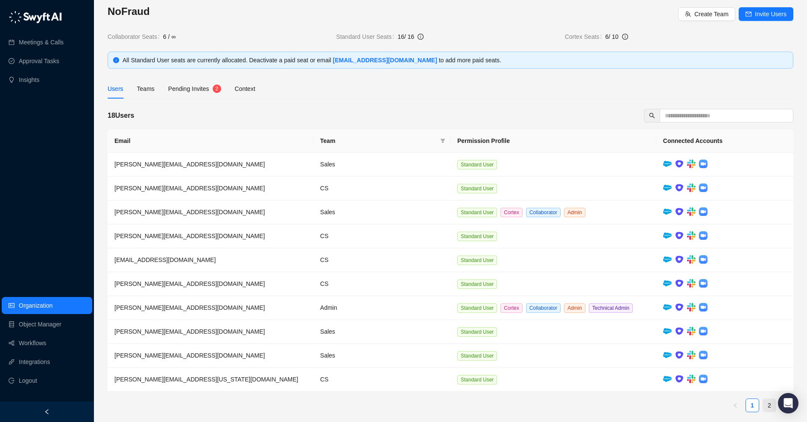
click at [768, 402] on link "2" at bounding box center [769, 405] width 13 height 13
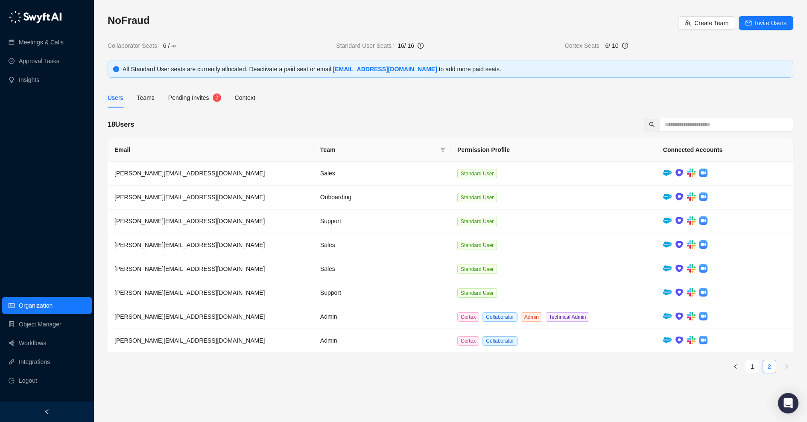
scroll to position [0, 0]
click at [751, 362] on link "1" at bounding box center [752, 366] width 13 height 13
